Goal: Task Accomplishment & Management: Use online tool/utility

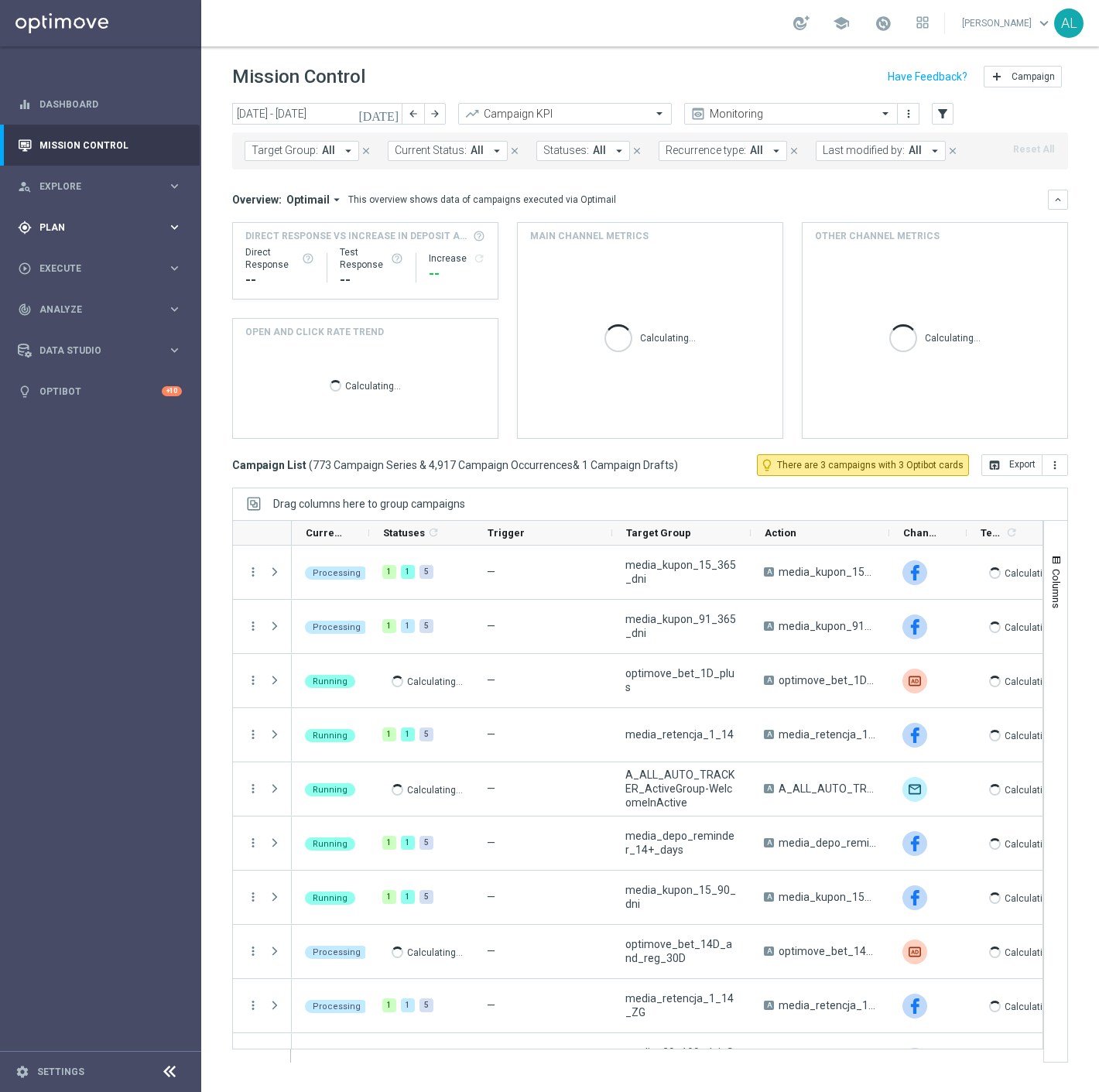
click at [121, 223] on span "Plan" at bounding box center [102, 227] width 127 height 9
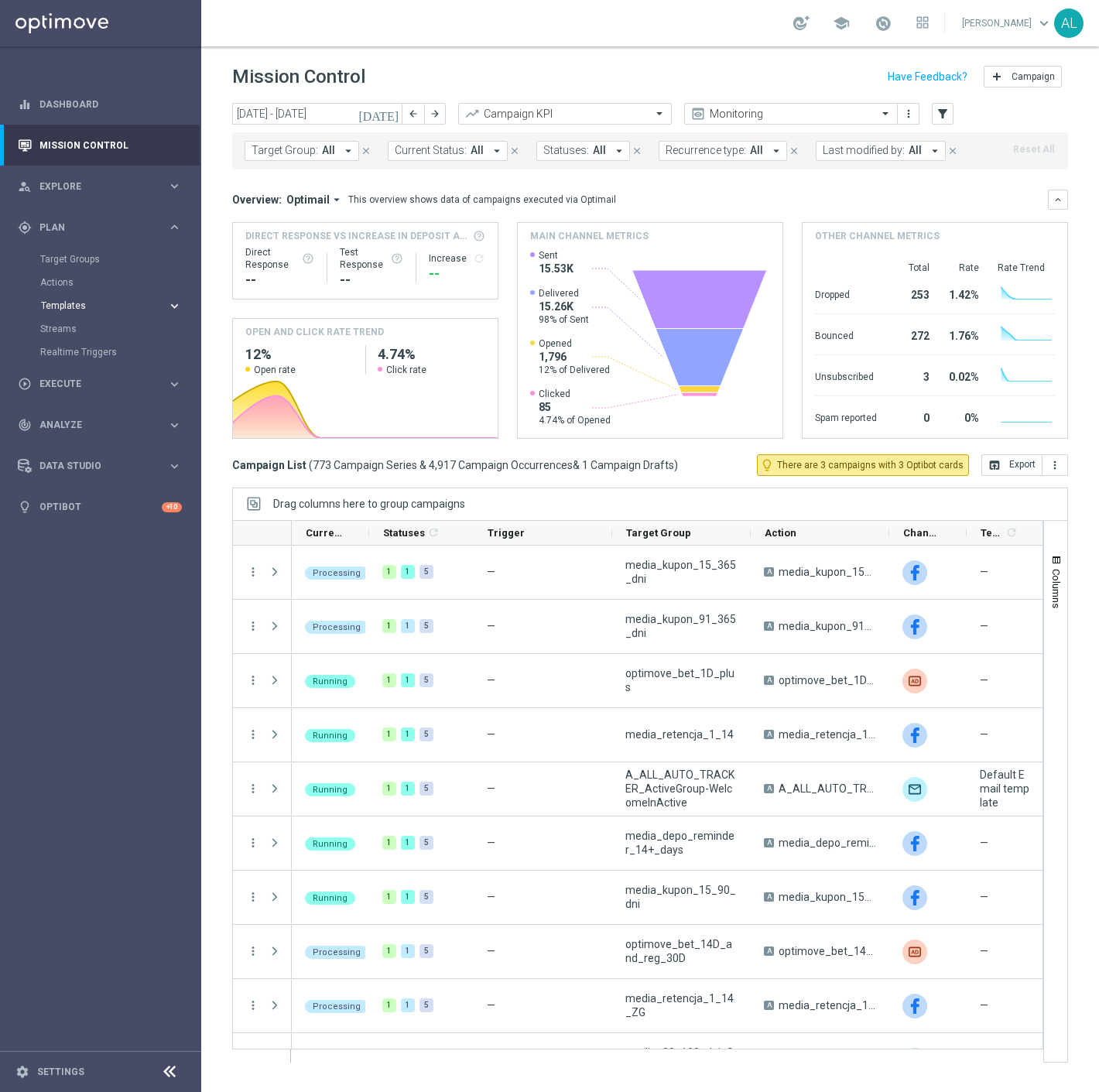
click at [112, 306] on span "Templates" at bounding box center [96, 306] width 111 height 9
click at [79, 325] on link "Optimail" at bounding box center [104, 329] width 113 height 13
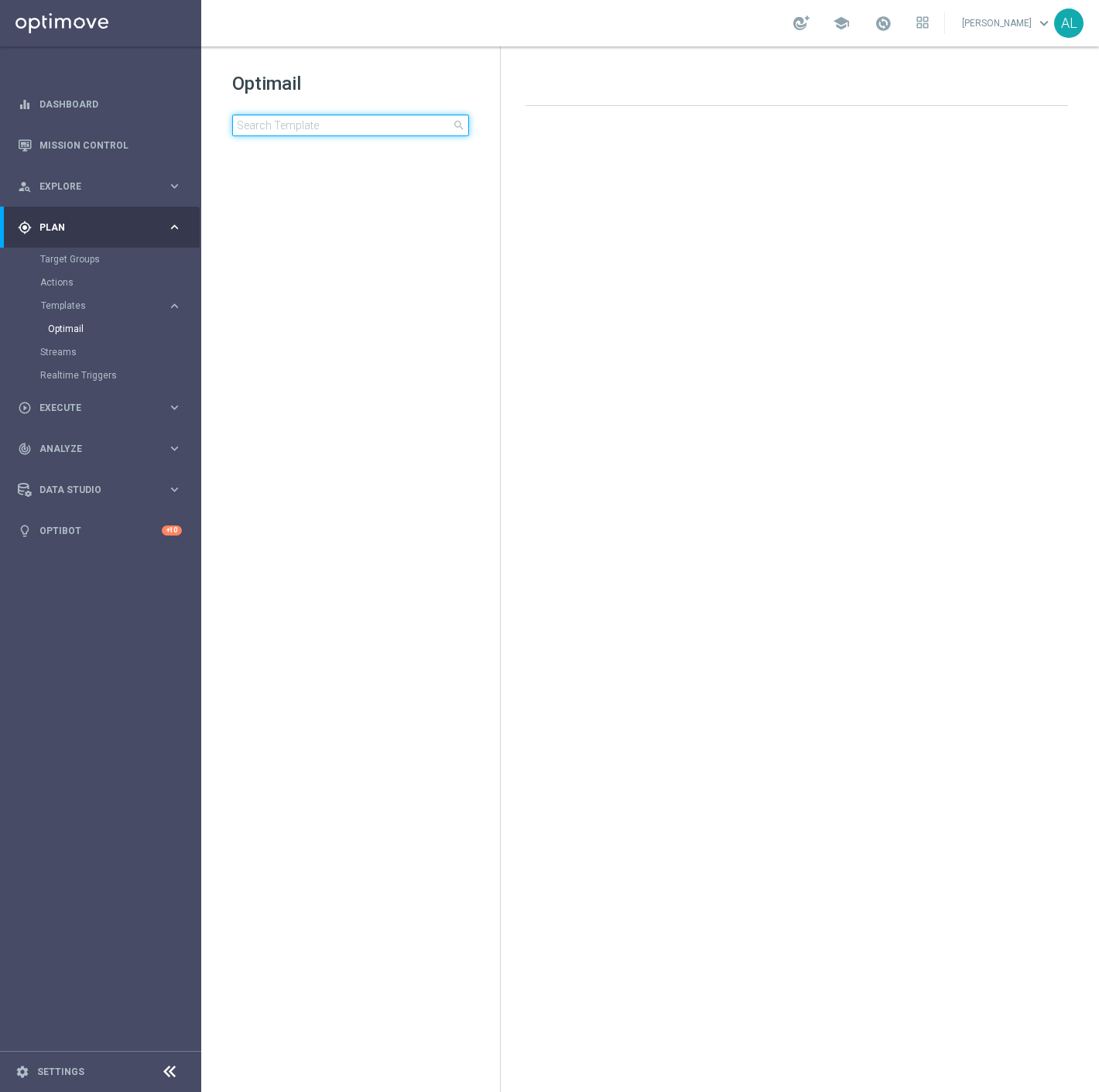
click at [320, 120] on input at bounding box center [350, 126] width 237 height 22
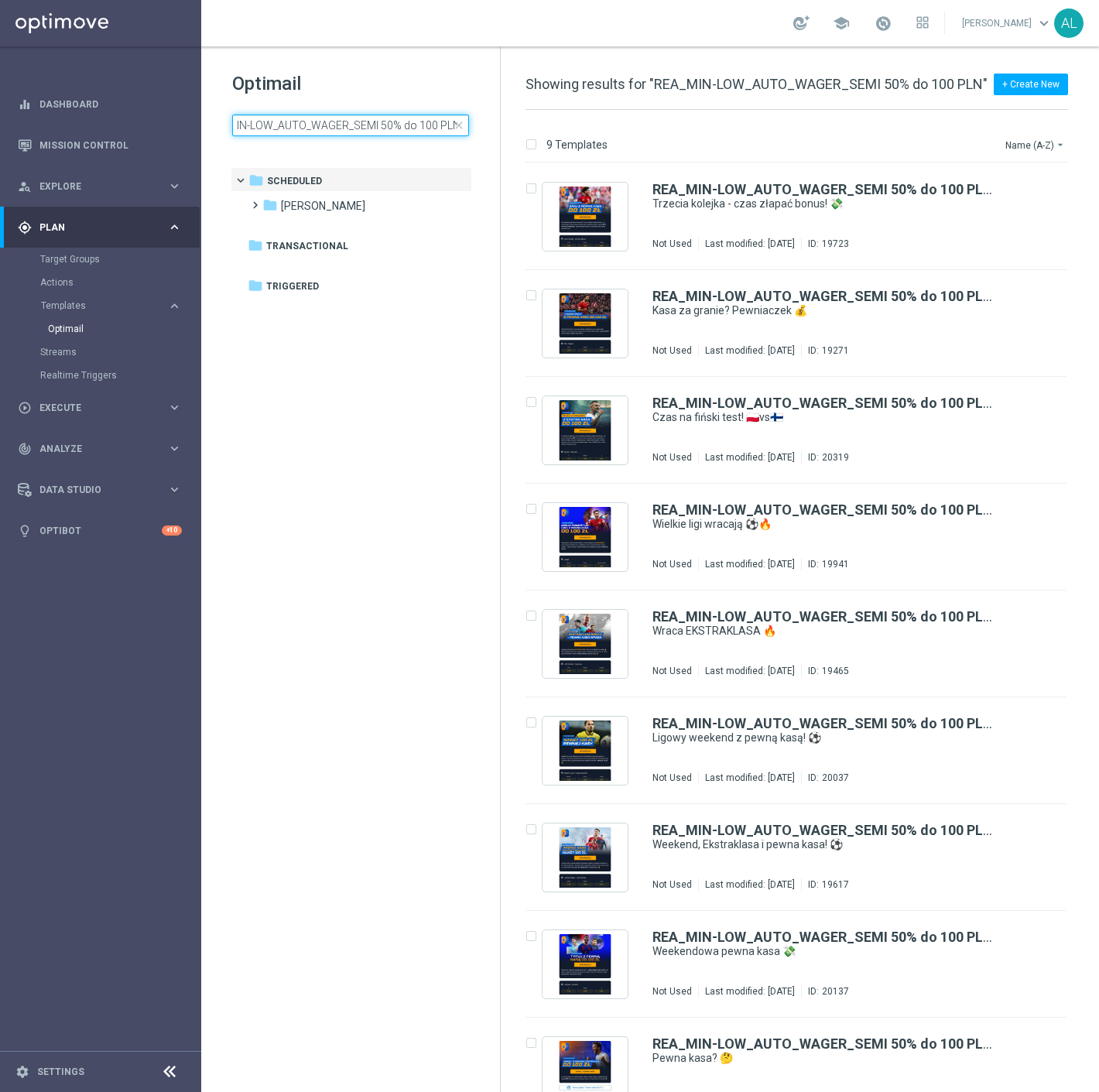
click at [442, 128] on input "REA_MIN-LOW_AUTO_WAGER_SEMI 50% do 100 PLN" at bounding box center [350, 126] width 237 height 22
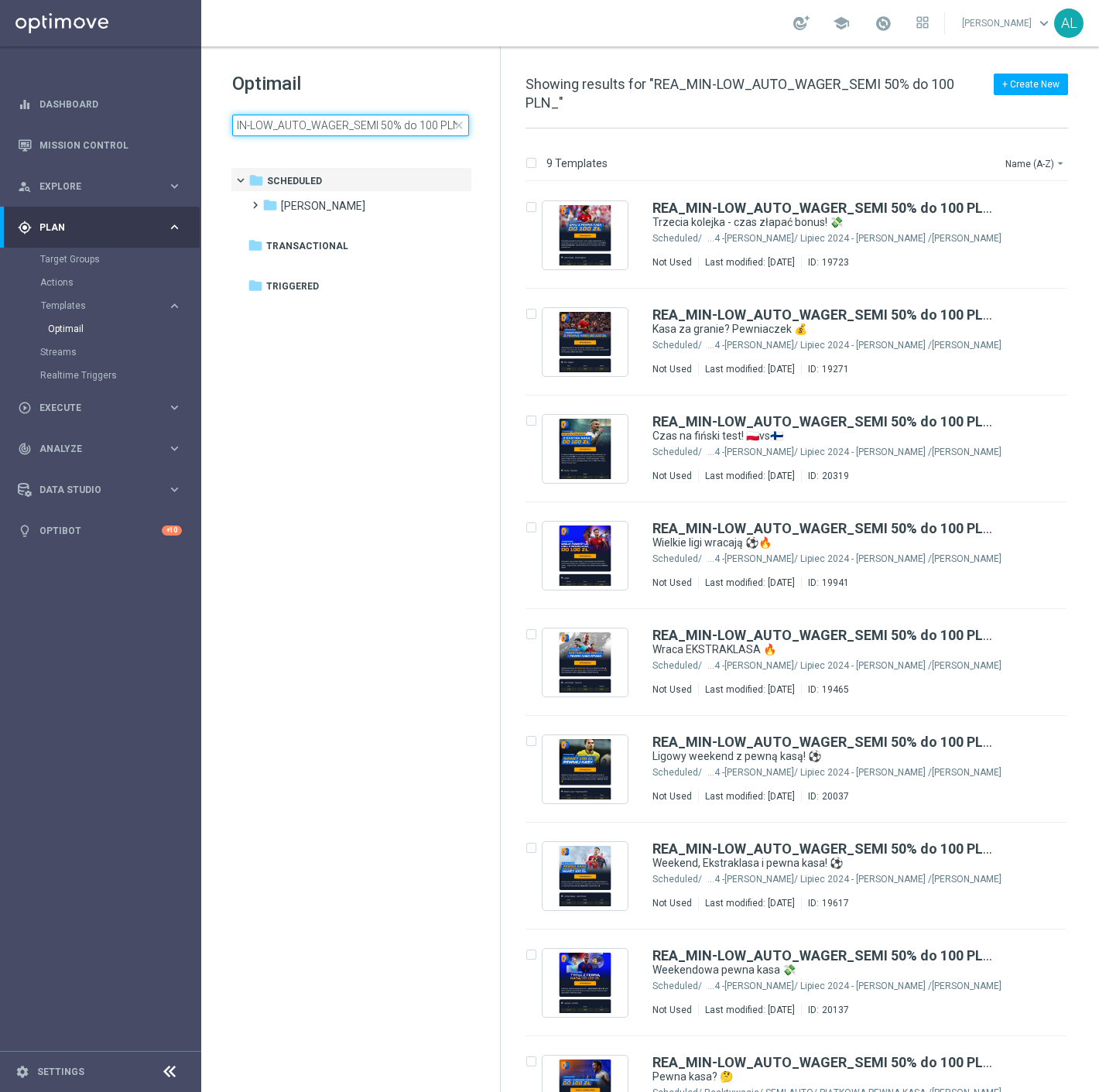
scroll to position [0, 38]
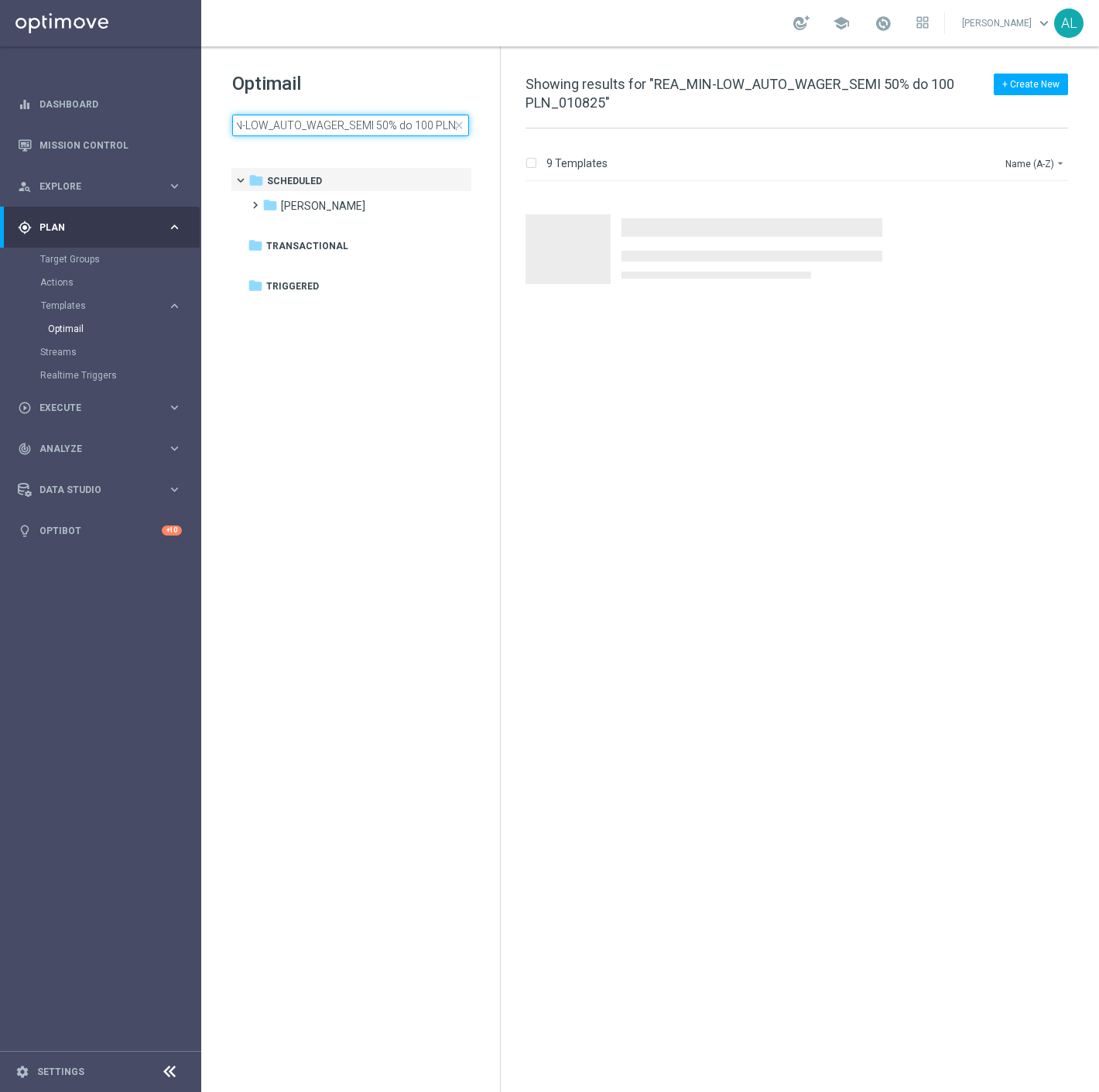
scroll to position [0, 74]
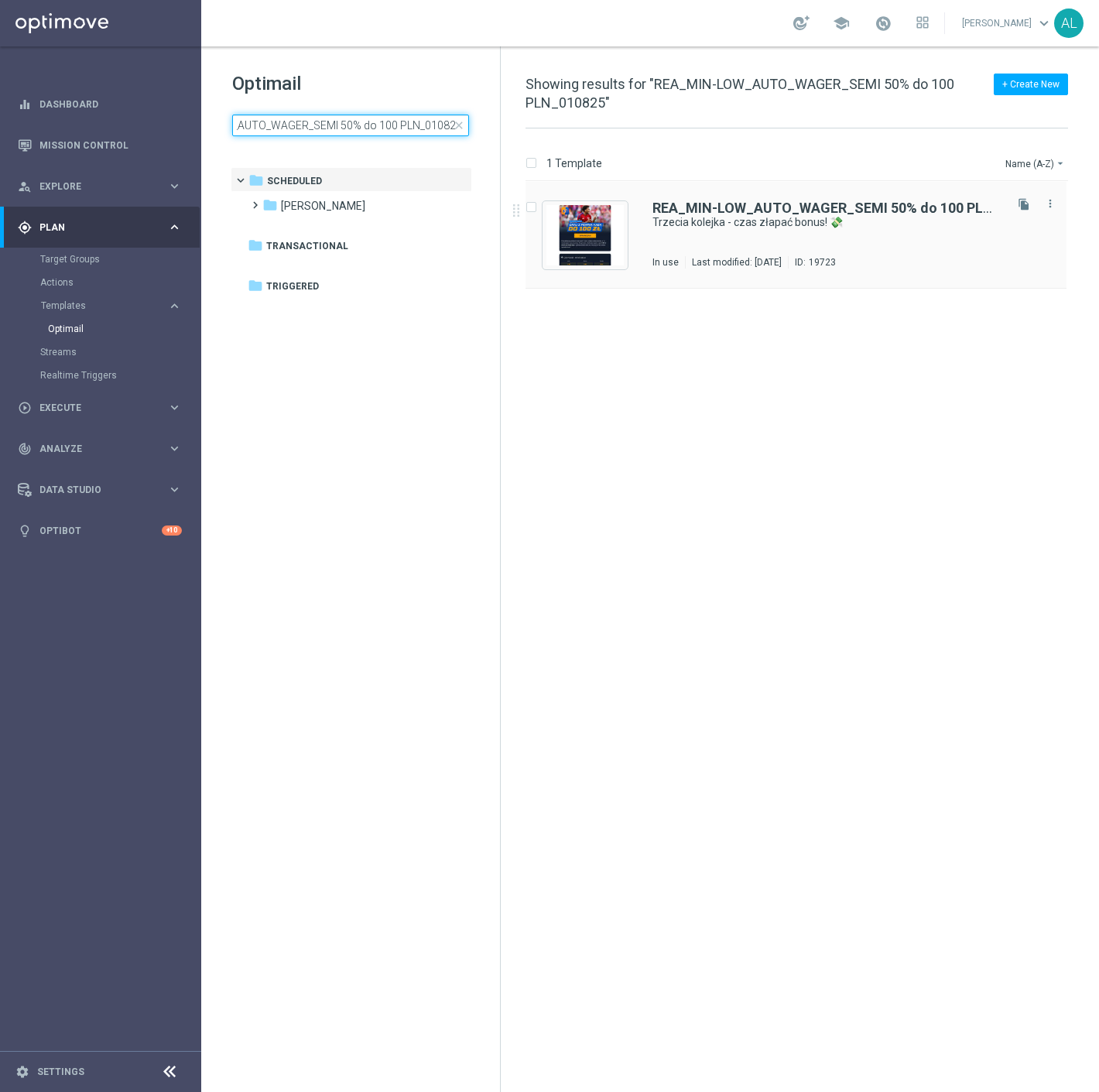
type input "REA_MIN-LOW_AUTO_WAGER_SEMI 50% do 100 PLN_010825"
click at [770, 254] on div "REA_MIN-LOW_AUTO_WAGER_SEMI 50% do 100 PLN_010825 Trzecia kolejka - czas złapać…" at bounding box center [827, 235] width 349 height 67
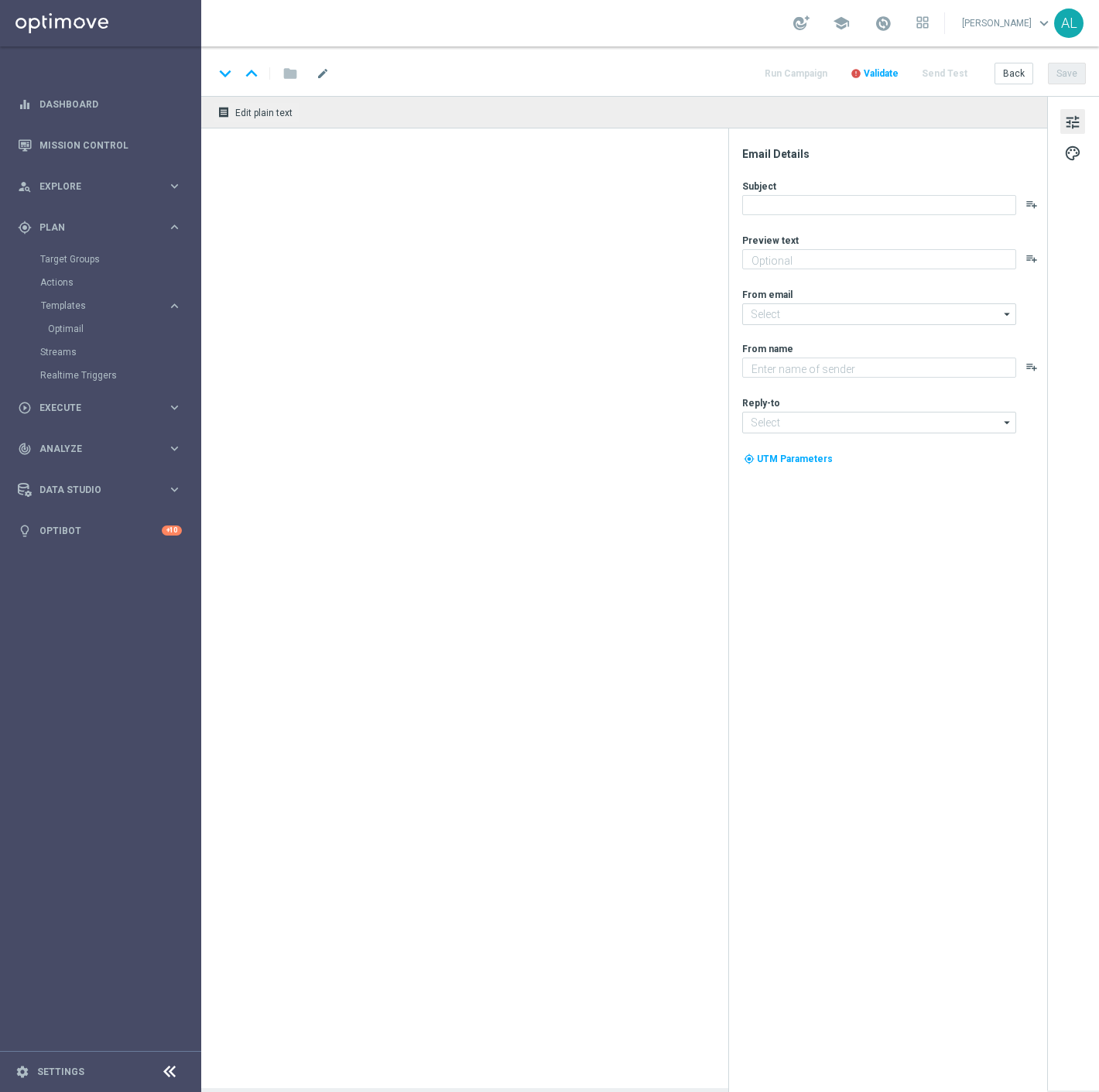
type textarea "Zgarnij nawet 100 zł ekstra"
type input "[EMAIL_ADDRESS][DOMAIN_NAME]"
type textarea "STS"
type input "[EMAIL_ADDRESS][DOMAIN_NAME]"
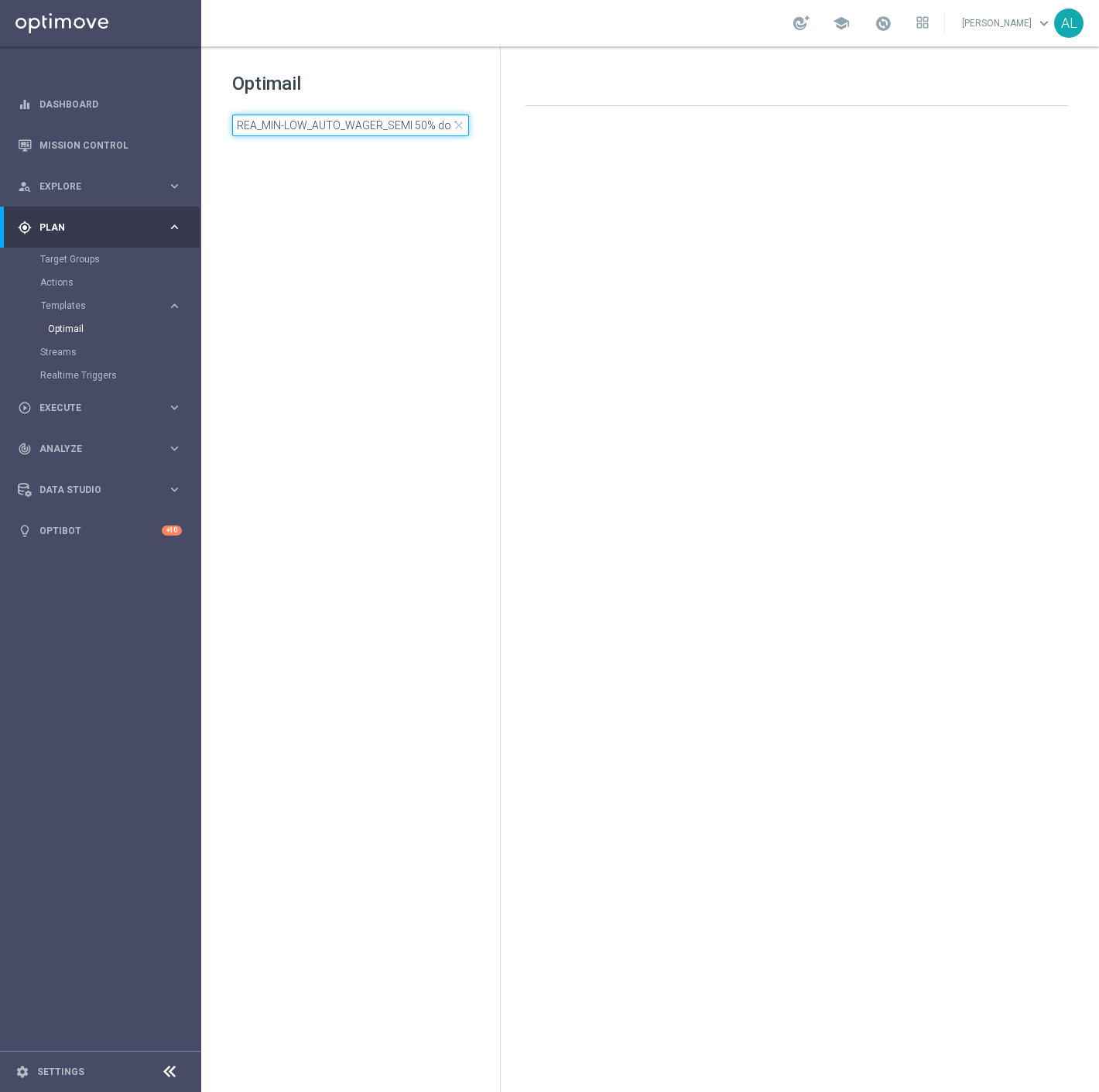
click at [405, 129] on input "REA_MIN-LOW_AUTO_WAGER_SEMI 50% do 100 PLN_010825" at bounding box center [350, 126] width 237 height 22
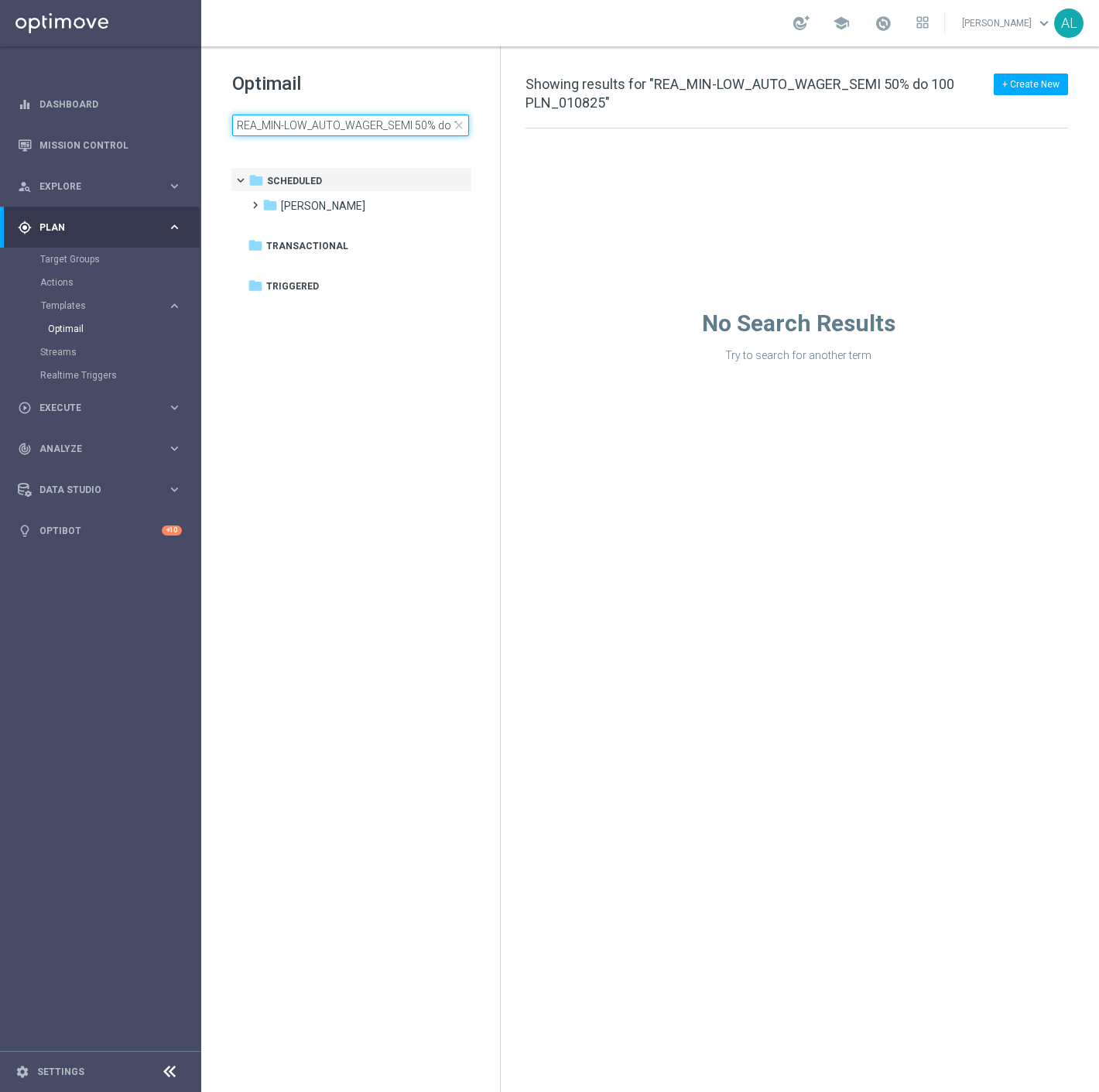
scroll to position [0, 74]
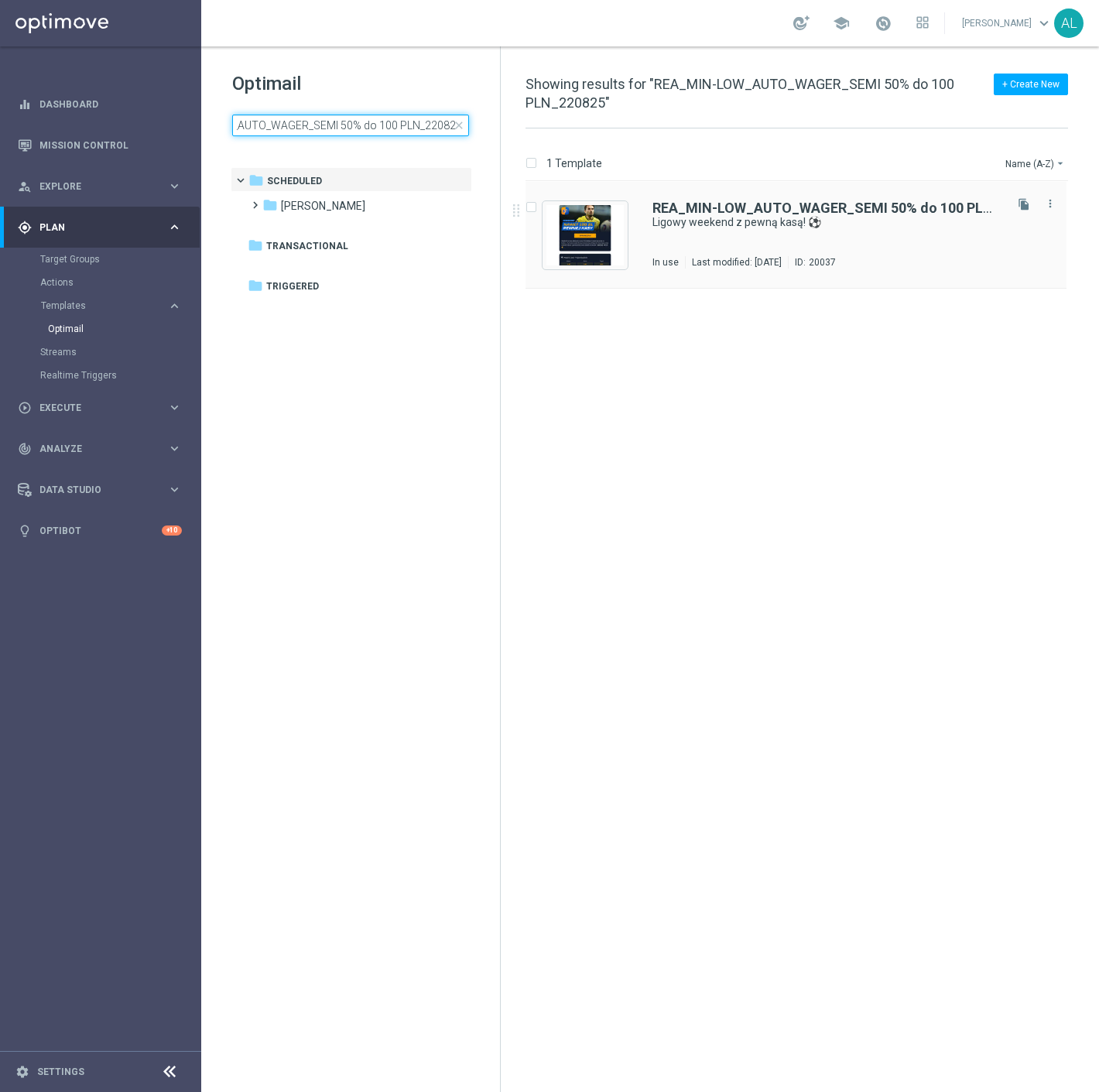
type input "REA_MIN-LOW_AUTO_WAGER_SEMI 50% do 100 PLN_220825"
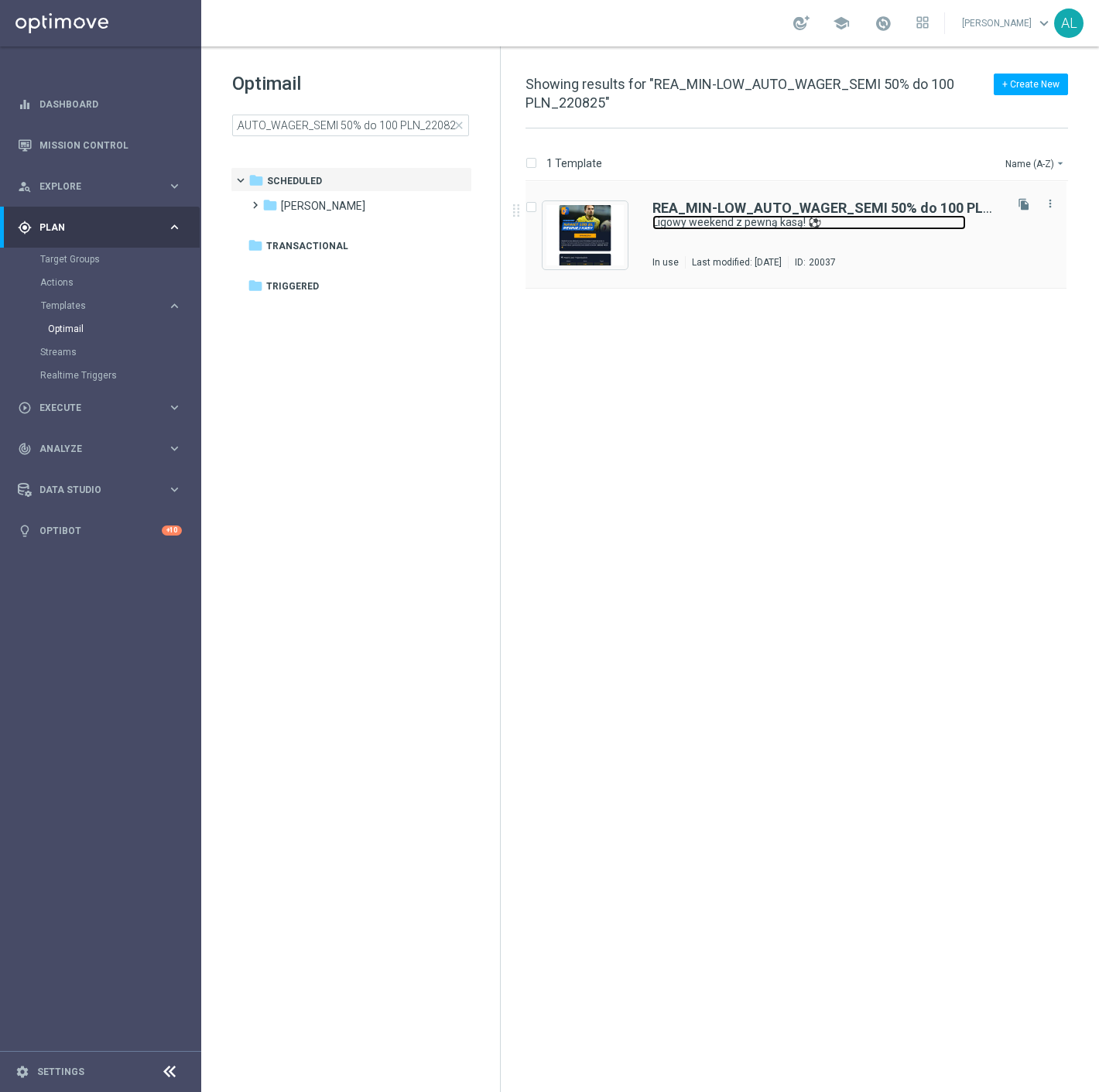
click at [753, 215] on link "Ligowy weekend z pewną kasą! ⚽" at bounding box center [809, 222] width 313 height 15
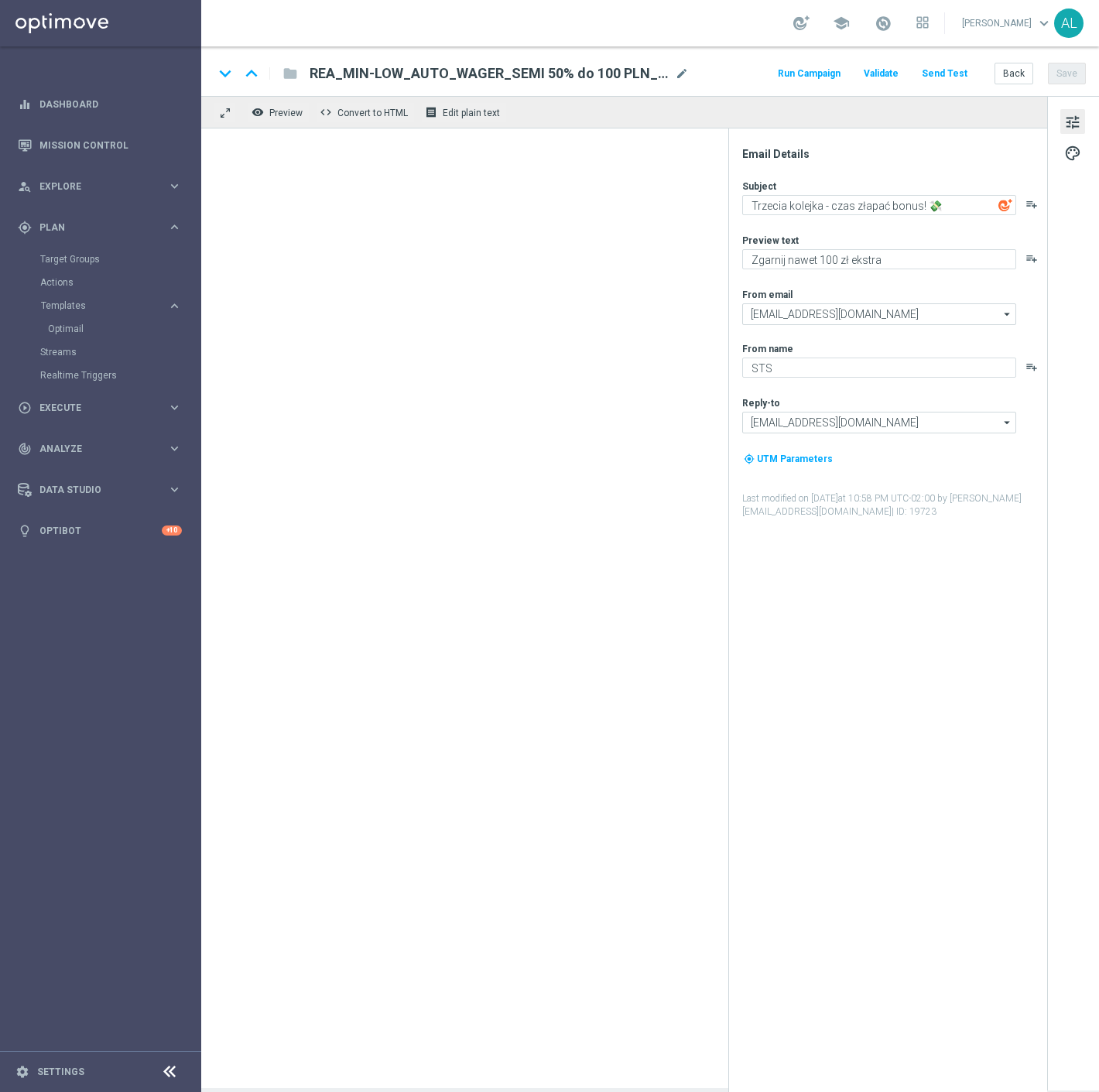
type textarea "Ligowy weekend z pewną kasą! ⚽"
type textarea "Typuj i zgarnij nawet 100 zł ekstra 💸"
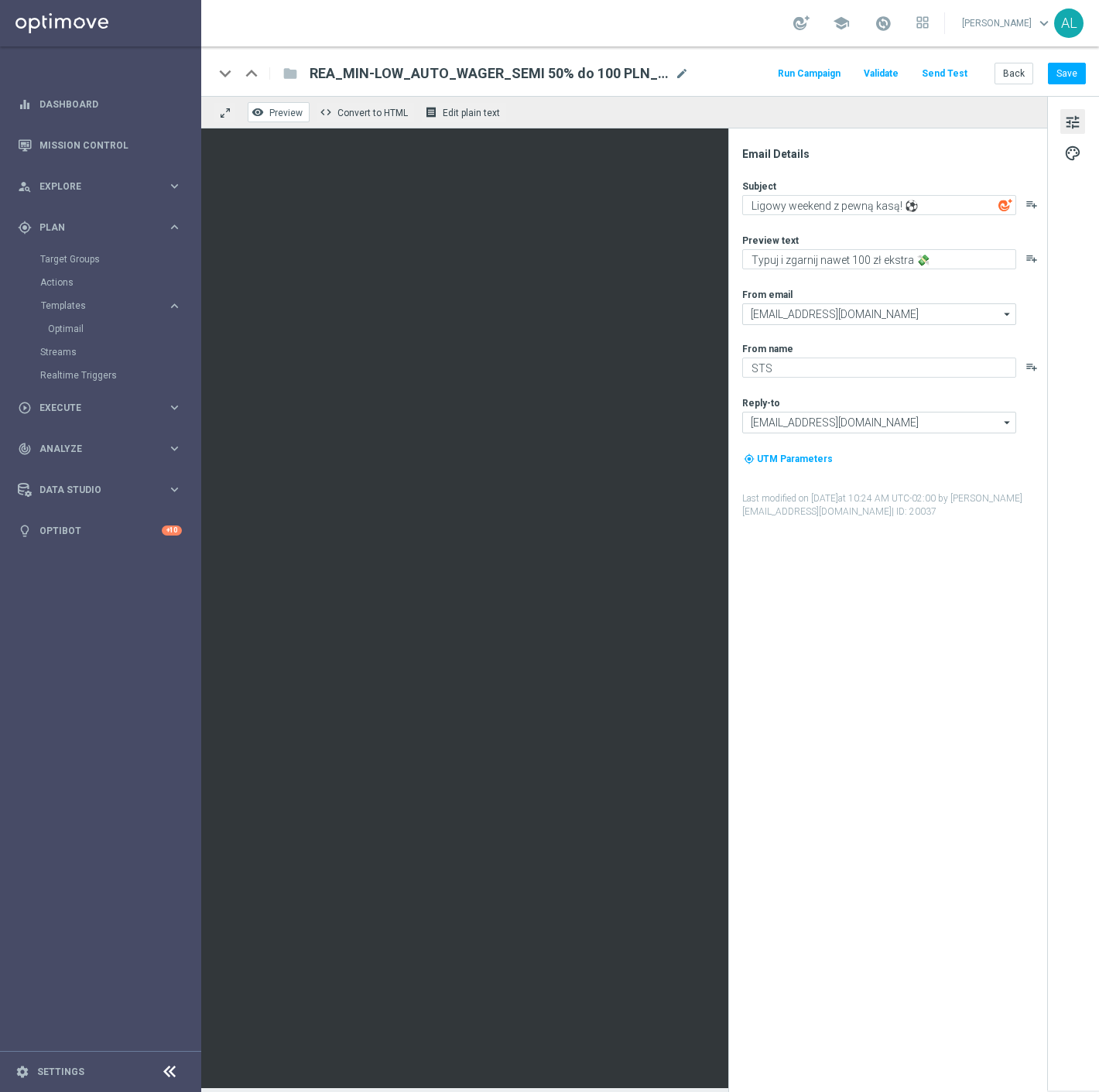
click at [274, 114] on span "Preview" at bounding box center [285, 113] width 34 height 11
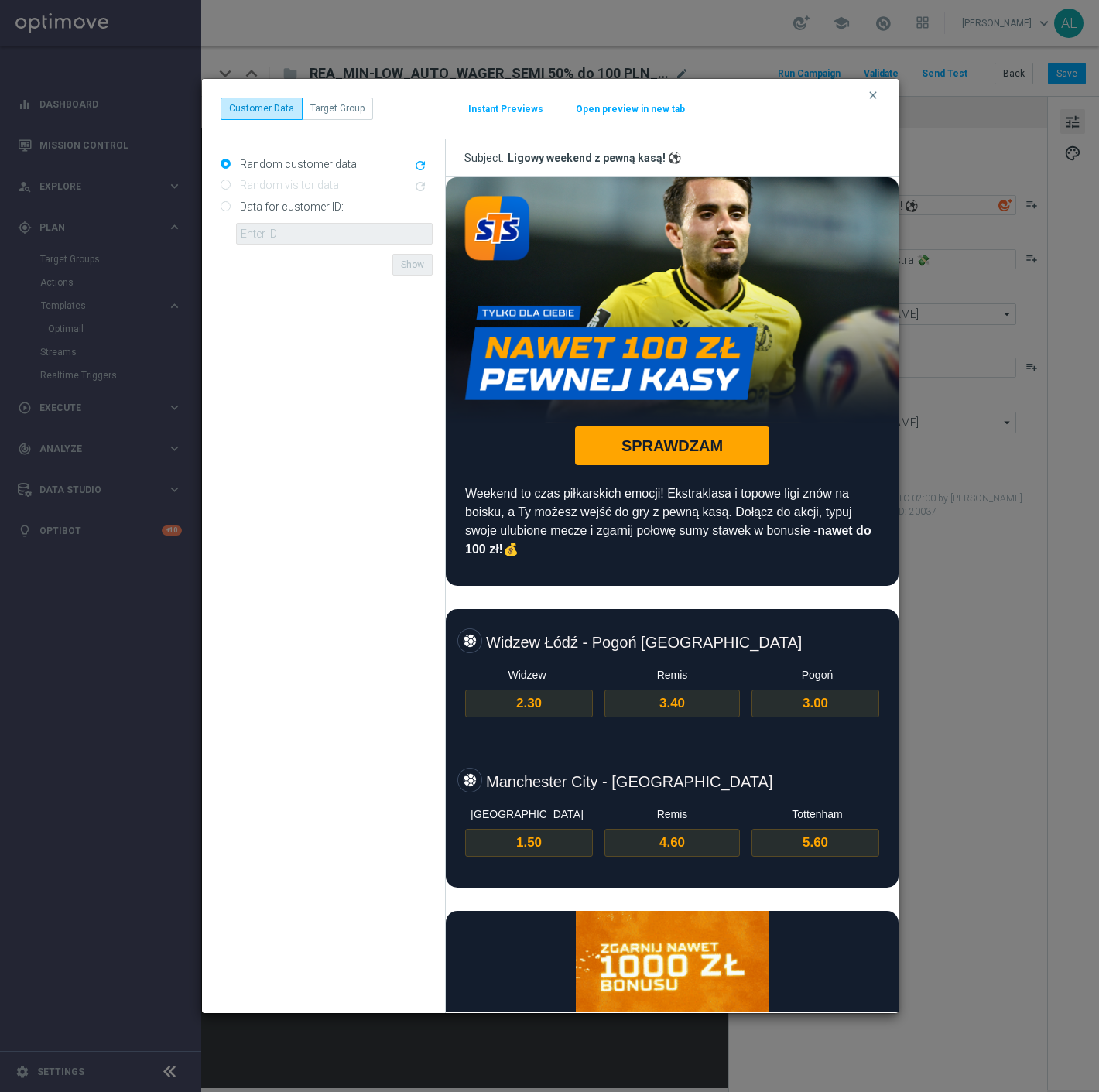
click at [865, 98] on div "clear Customer Data Target Group Instant Previews Open preview in new tab" at bounding box center [550, 109] width 659 height 22
click at [872, 97] on icon "clear" at bounding box center [873, 95] width 13 height 13
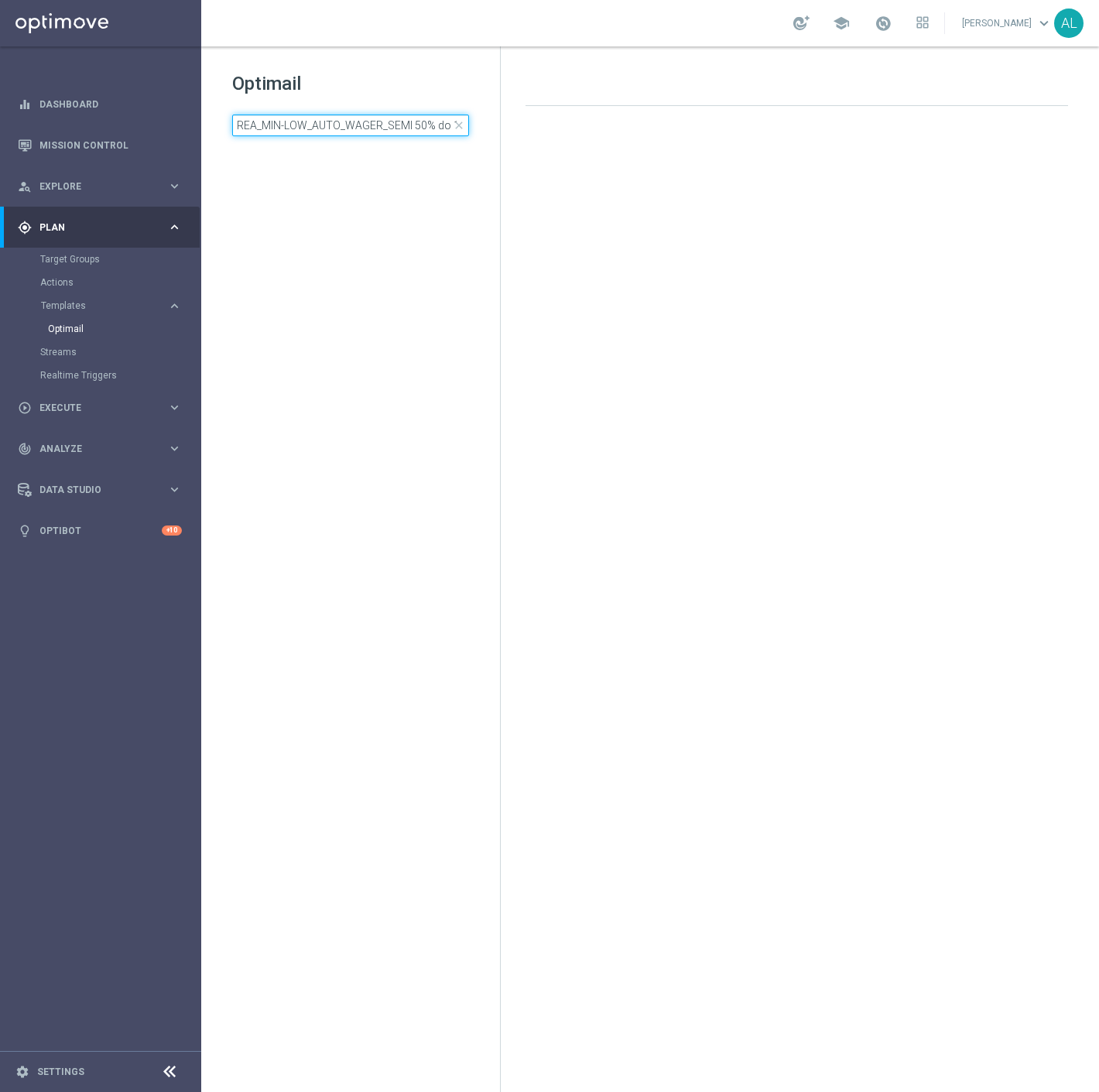
click at [396, 131] on input "REA_MIN-LOW_AUTO_WAGER_SEMI 50% do 100 PLN_220825" at bounding box center [350, 126] width 237 height 22
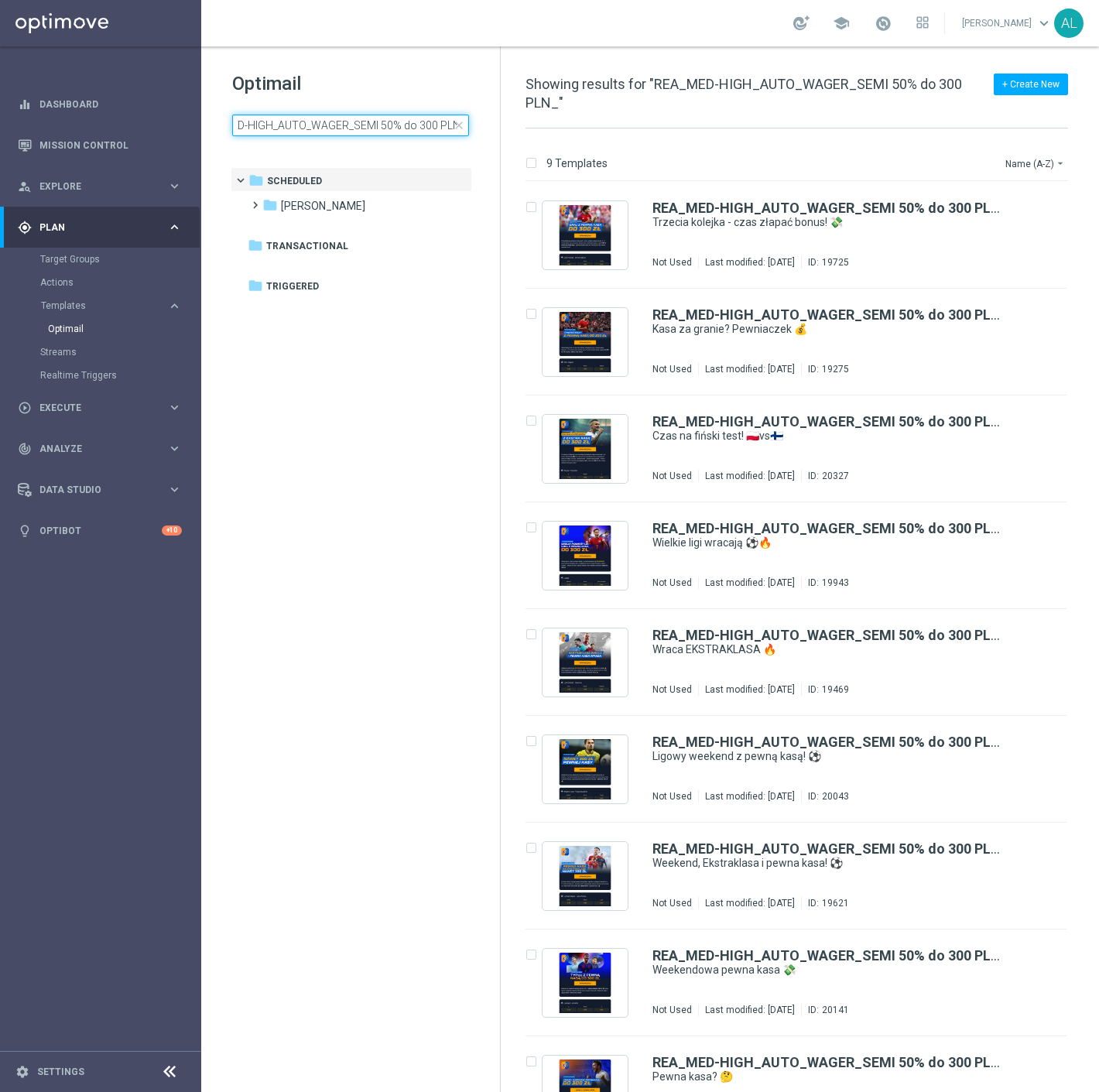
scroll to position [0, 44]
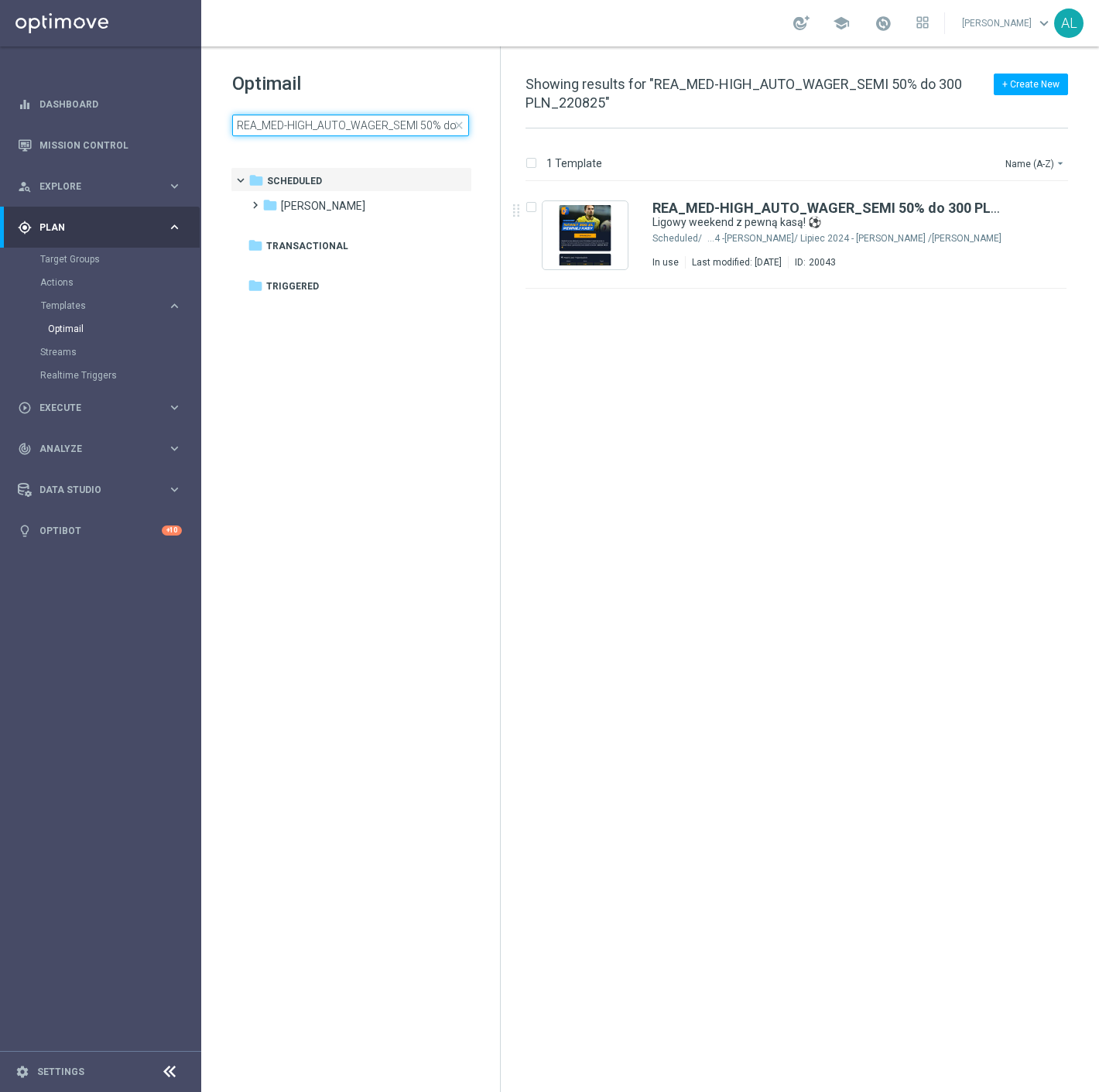
click at [326, 127] on input "REA_MED-HIGH_AUTO_WAGER_SEMI 50% do 300 PLN_220825" at bounding box center [350, 126] width 237 height 22
click at [436, 120] on input "REA_MED-HIGH_AUTO_WAGER_SEMI 50% do 300 PLN_220825" at bounding box center [350, 126] width 237 height 22
click at [430, 130] on input "REA_MED-HIGH_AUTO_WAGER_SEMI 50% do 300 PLN_220825" at bounding box center [350, 126] width 237 height 22
type input "REA_MED-HIGH_AUTO_WAGER_SEMI 50% do 300 PLN_010825"
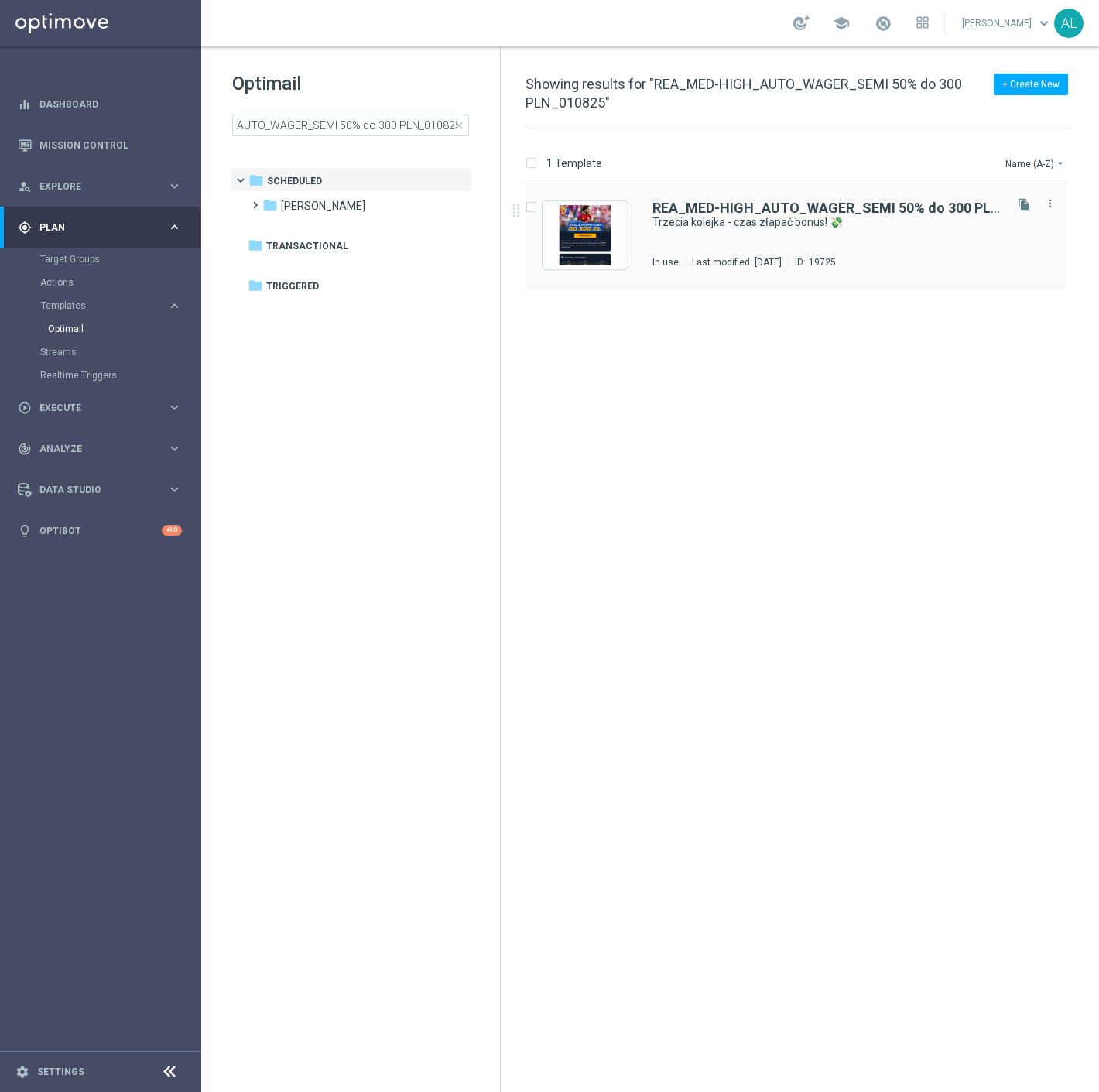
click at [673, 242] on div "REA_MED-HIGH_AUTO_WAGER_SEMI 50% do 300 PLN_010825 Trzecia kolejka - czas złapa…" at bounding box center [827, 235] width 349 height 67
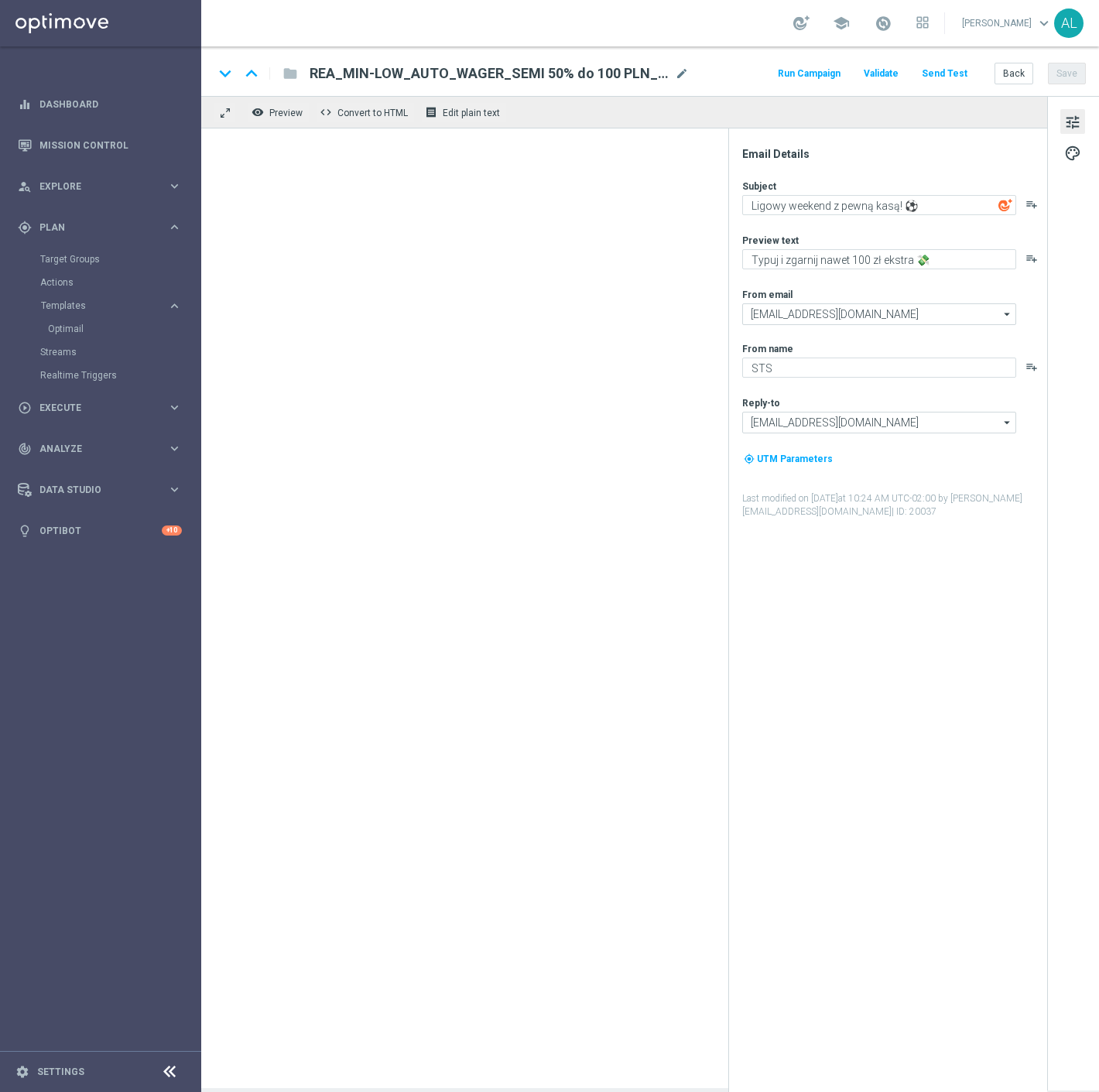
type textarea "Trzecia kolejka - czas złapać bonus! 💸"
type textarea "Zgarnij nawet 300 zł ekstra"
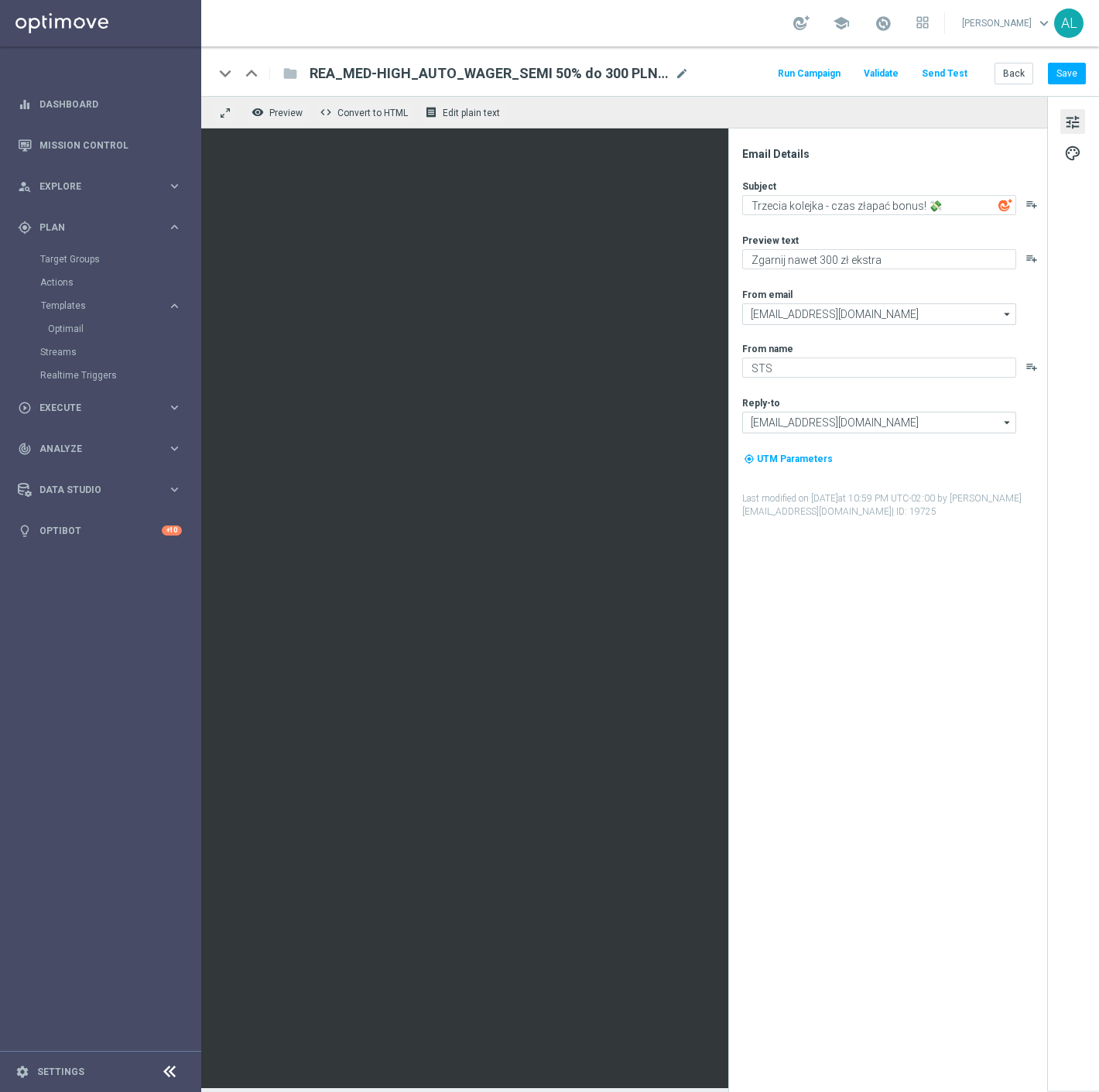
click at [761, 713] on div "Email Details Subject Trzecia kolejka - czas złapać bonus! 💸 playlist_add Previ…" at bounding box center [891, 619] width 308 height 945
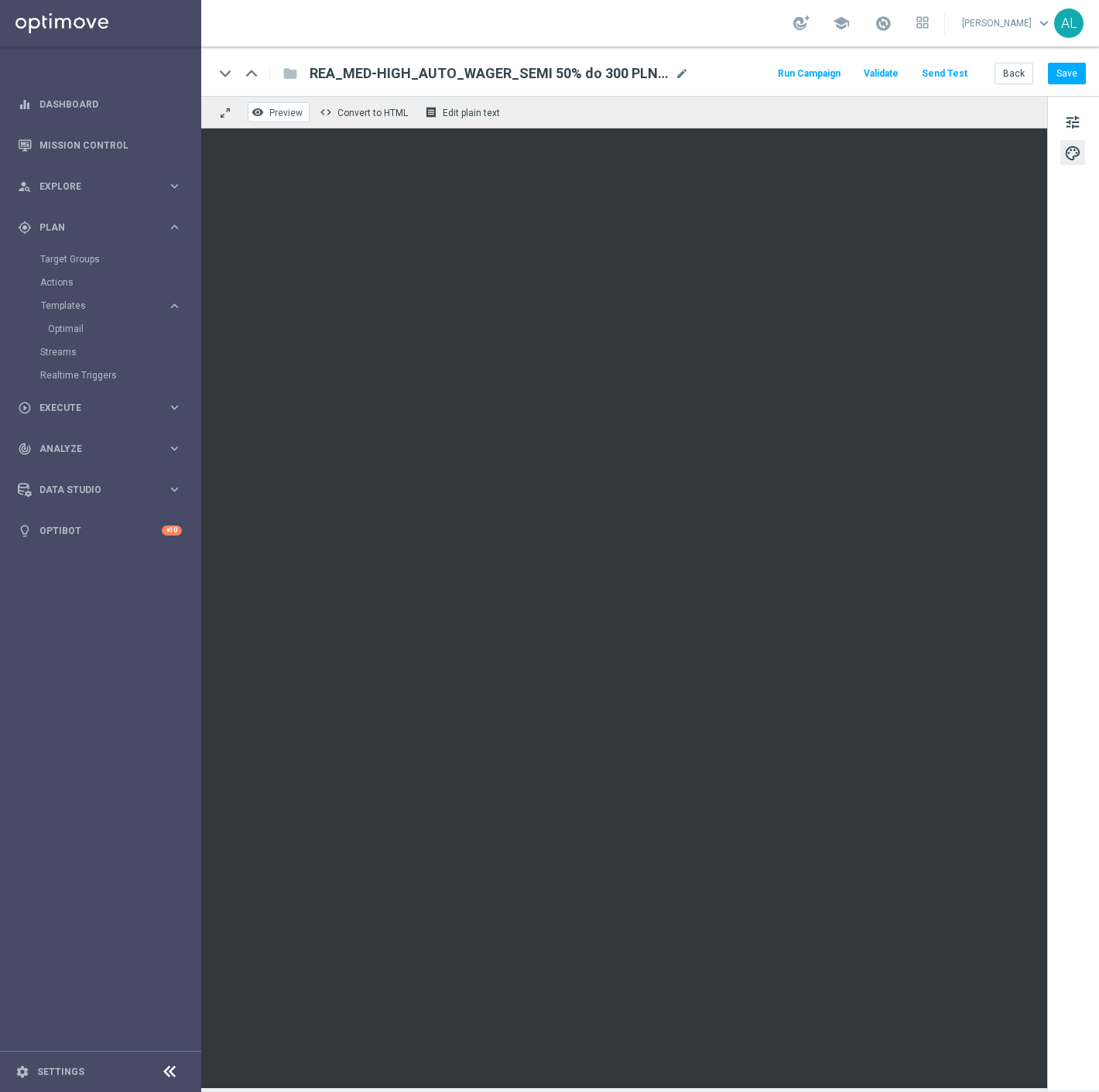
click at [267, 106] on button "remove_red_eye Preview" at bounding box center [278, 113] width 62 height 20
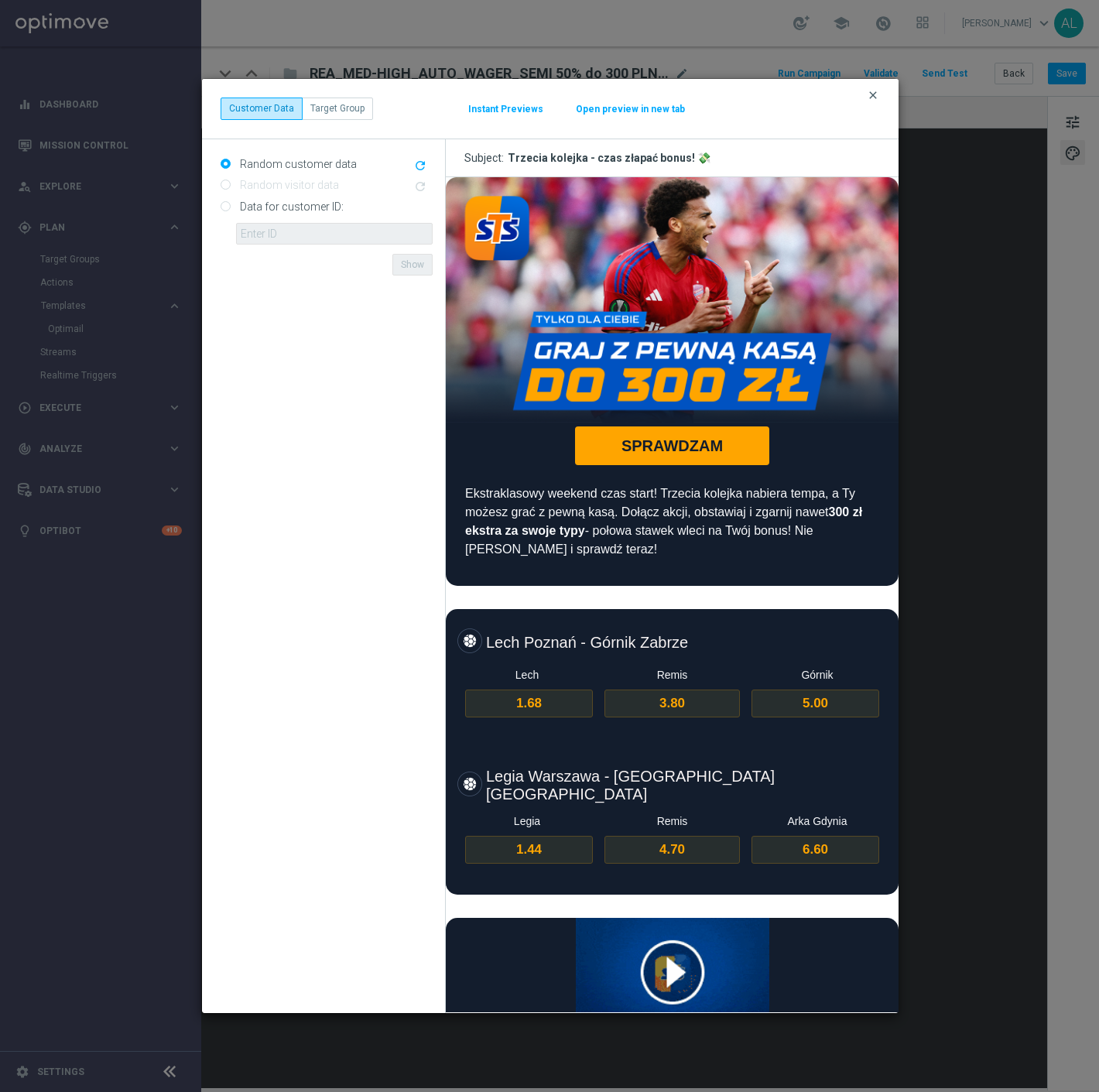
click at [872, 97] on icon "clear" at bounding box center [873, 95] width 13 height 13
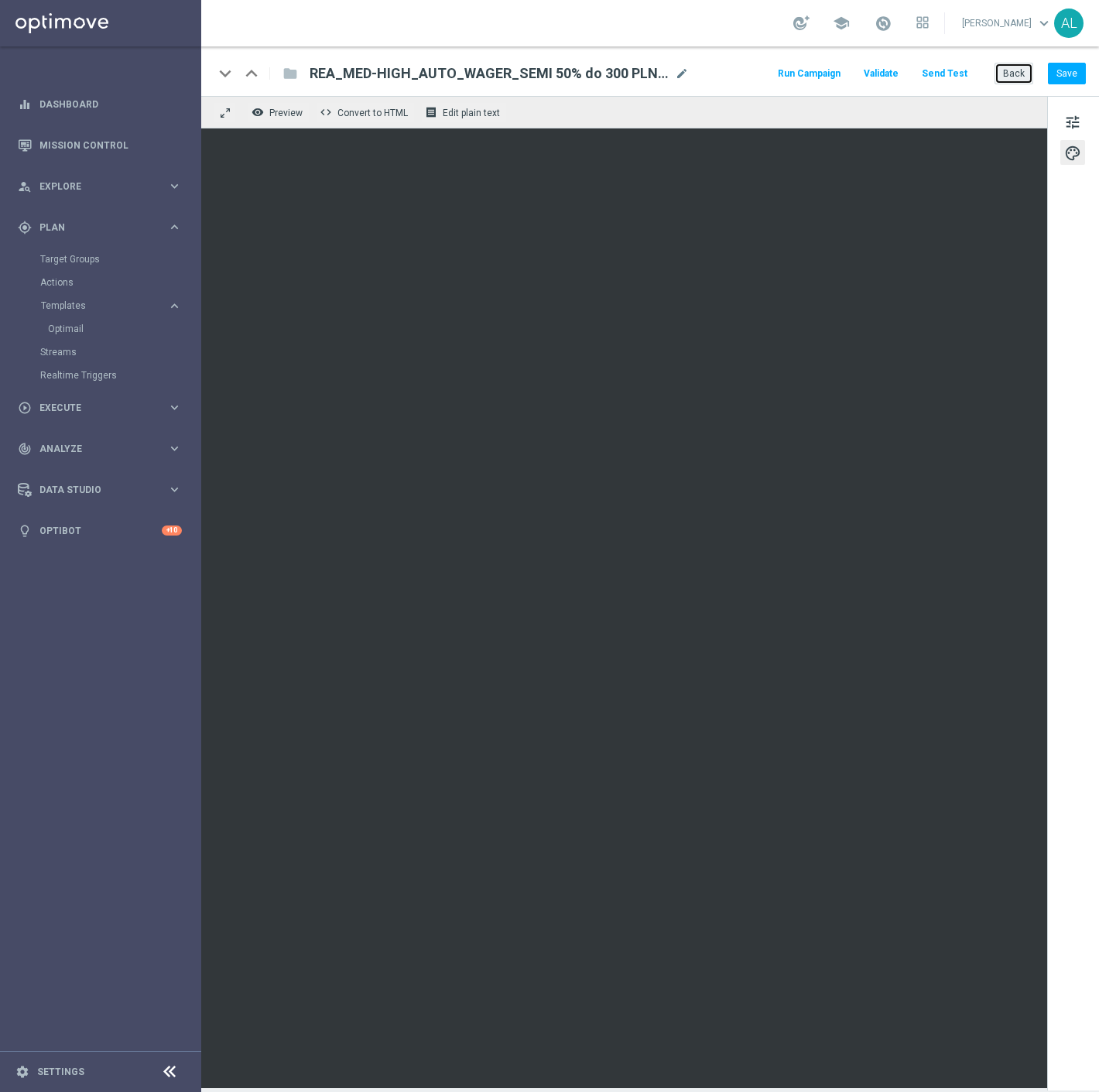
click at [999, 81] on button "Back" at bounding box center [1013, 73] width 38 height 22
